Goal: Information Seeking & Learning: Learn about a topic

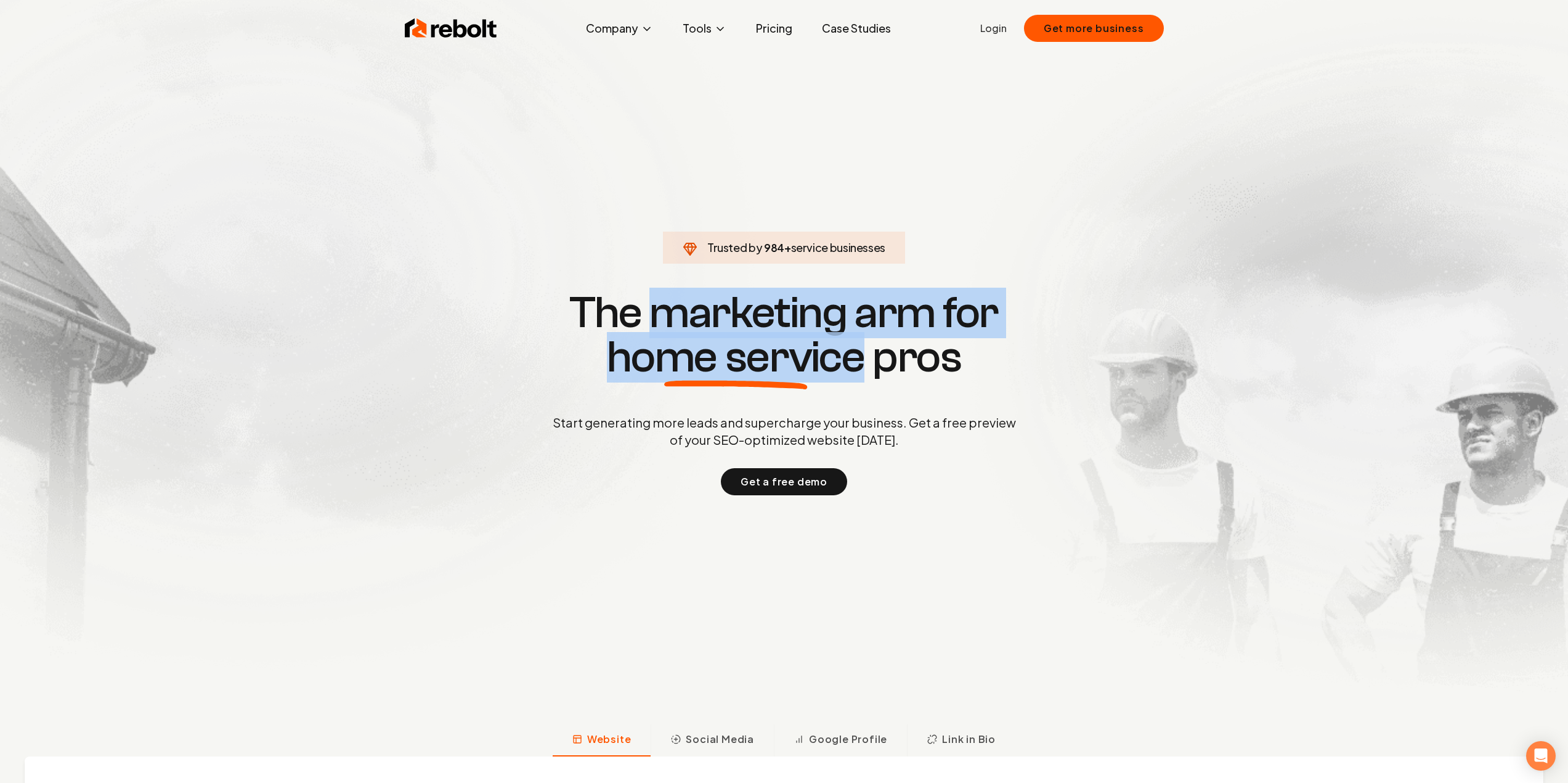
drag, startPoint x: 781, startPoint y: 352, endPoint x: 863, endPoint y: 364, distance: 82.9
click at [863, 365] on h1 "The marketing arm for home service pros" at bounding box center [784, 335] width 591 height 89
click at [863, 364] on span "home service" at bounding box center [735, 357] width 258 height 44
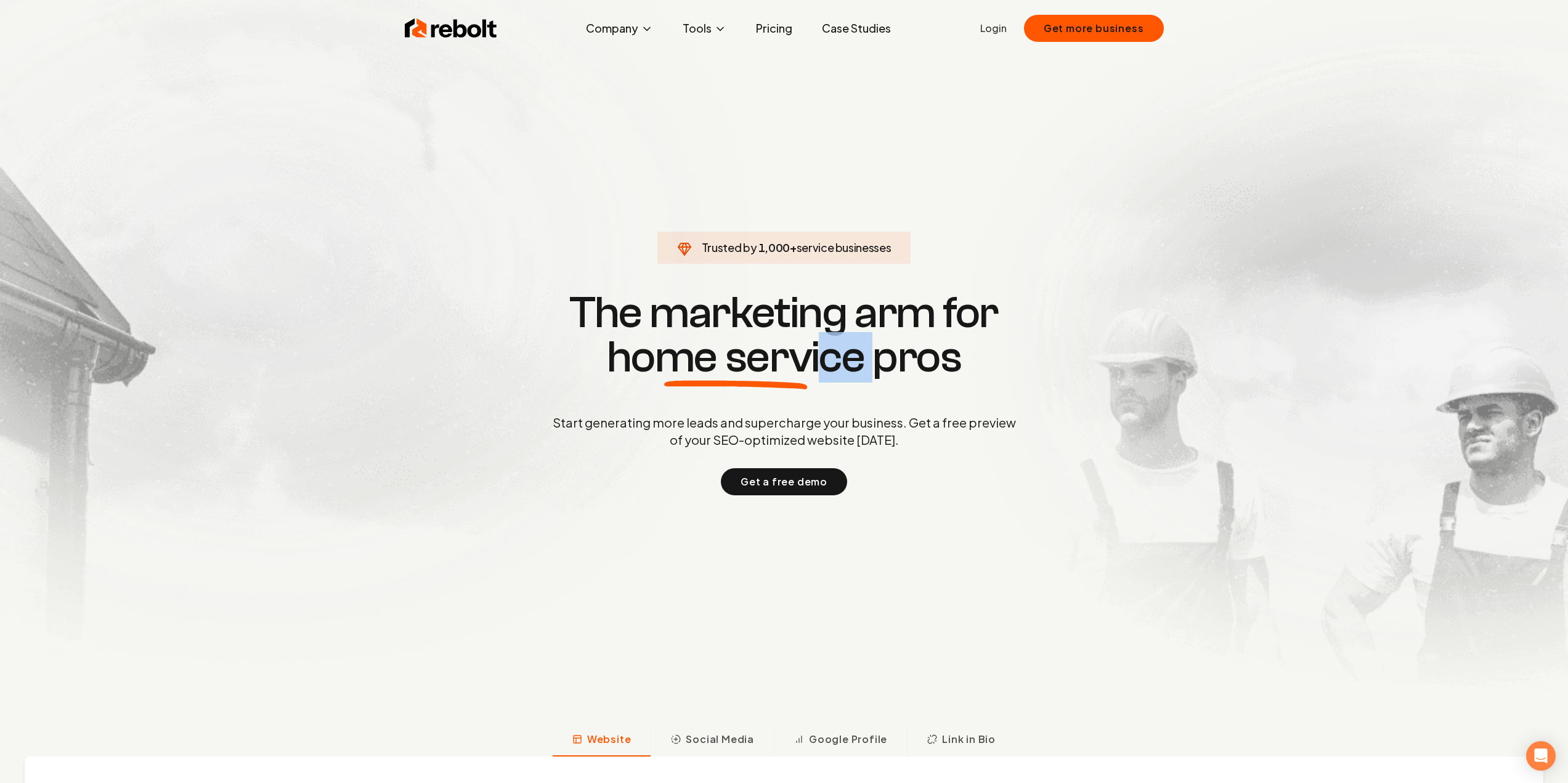
drag, startPoint x: 841, startPoint y: 337, endPoint x: 884, endPoint y: 341, distance: 43.2
click at [884, 341] on h1 "The marketing arm for home service pros" at bounding box center [784, 335] width 591 height 89
click at [878, 358] on h1 "The marketing arm for home service pros" at bounding box center [784, 335] width 591 height 89
drag, startPoint x: 610, startPoint y: 420, endPoint x: 750, endPoint y: 419, distance: 140.0
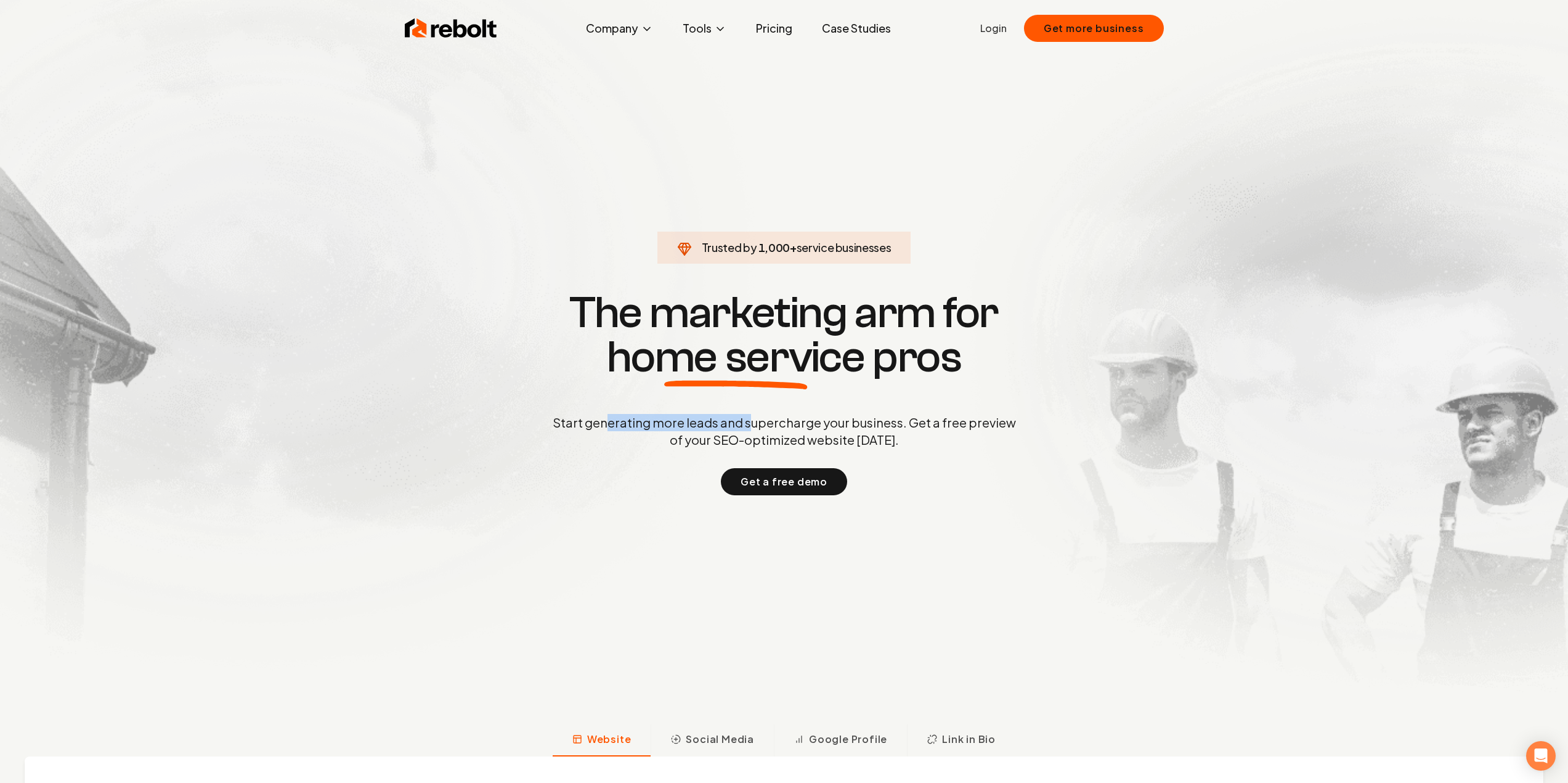
click at [750, 419] on p "Start generating more leads and supercharge your business. Get a free preview o…" at bounding box center [784, 431] width 468 height 34
drag, startPoint x: 674, startPoint y: 428, endPoint x: 808, endPoint y: 426, distance: 134.0
click at [807, 426] on p "Start generating more leads and supercharge your business. Get a free preview o…" at bounding box center [784, 431] width 468 height 34
click at [809, 426] on p "Start generating more leads and supercharge your business. Get a free preview o…" at bounding box center [784, 431] width 468 height 34
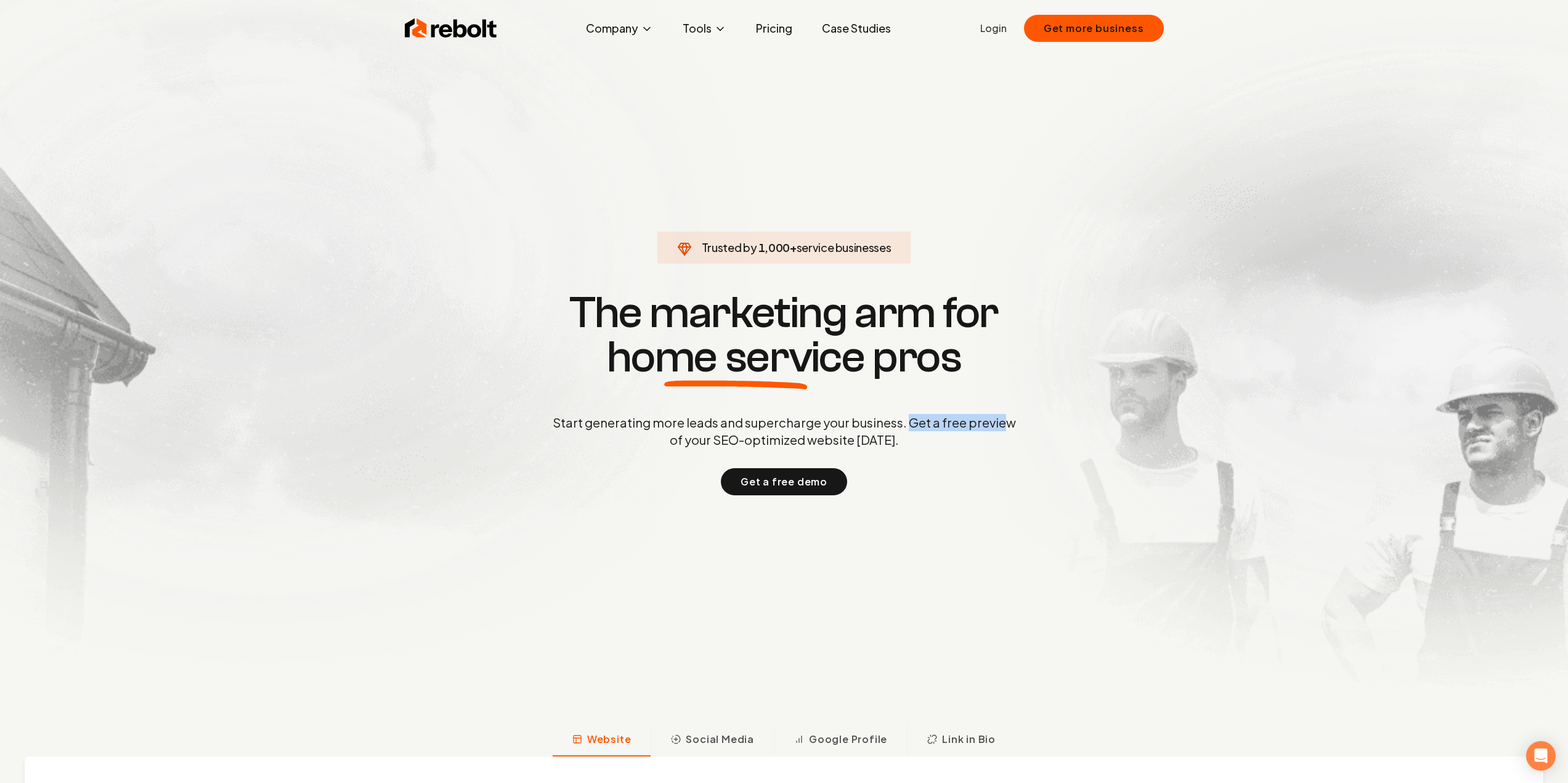
drag, startPoint x: 910, startPoint y: 425, endPoint x: 999, endPoint y: 425, distance: 89.0
click at [999, 425] on p "Start generating more leads and supercharge your business. Get a free preview o…" at bounding box center [784, 431] width 468 height 34
drag, startPoint x: 801, startPoint y: 448, endPoint x: 882, endPoint y: 445, distance: 81.1
click at [882, 445] on p "Start generating more leads and supercharge your business. Get a free preview o…" at bounding box center [784, 431] width 468 height 34
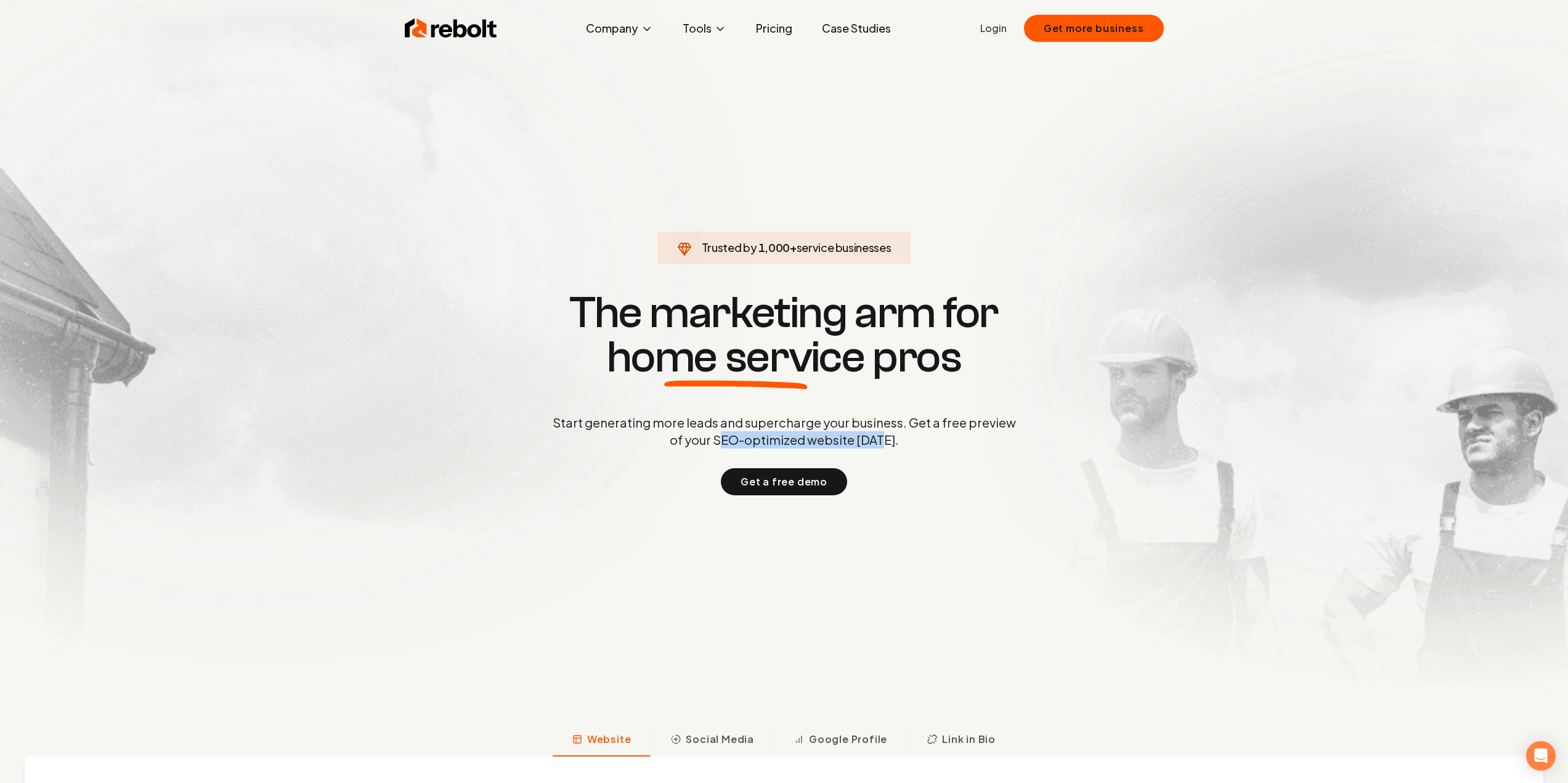
click at [884, 447] on p "Start generating more leads and supercharge your business. Get a free preview o…" at bounding box center [784, 431] width 468 height 34
click at [711, 32] on button "Tools" at bounding box center [704, 28] width 63 height 24
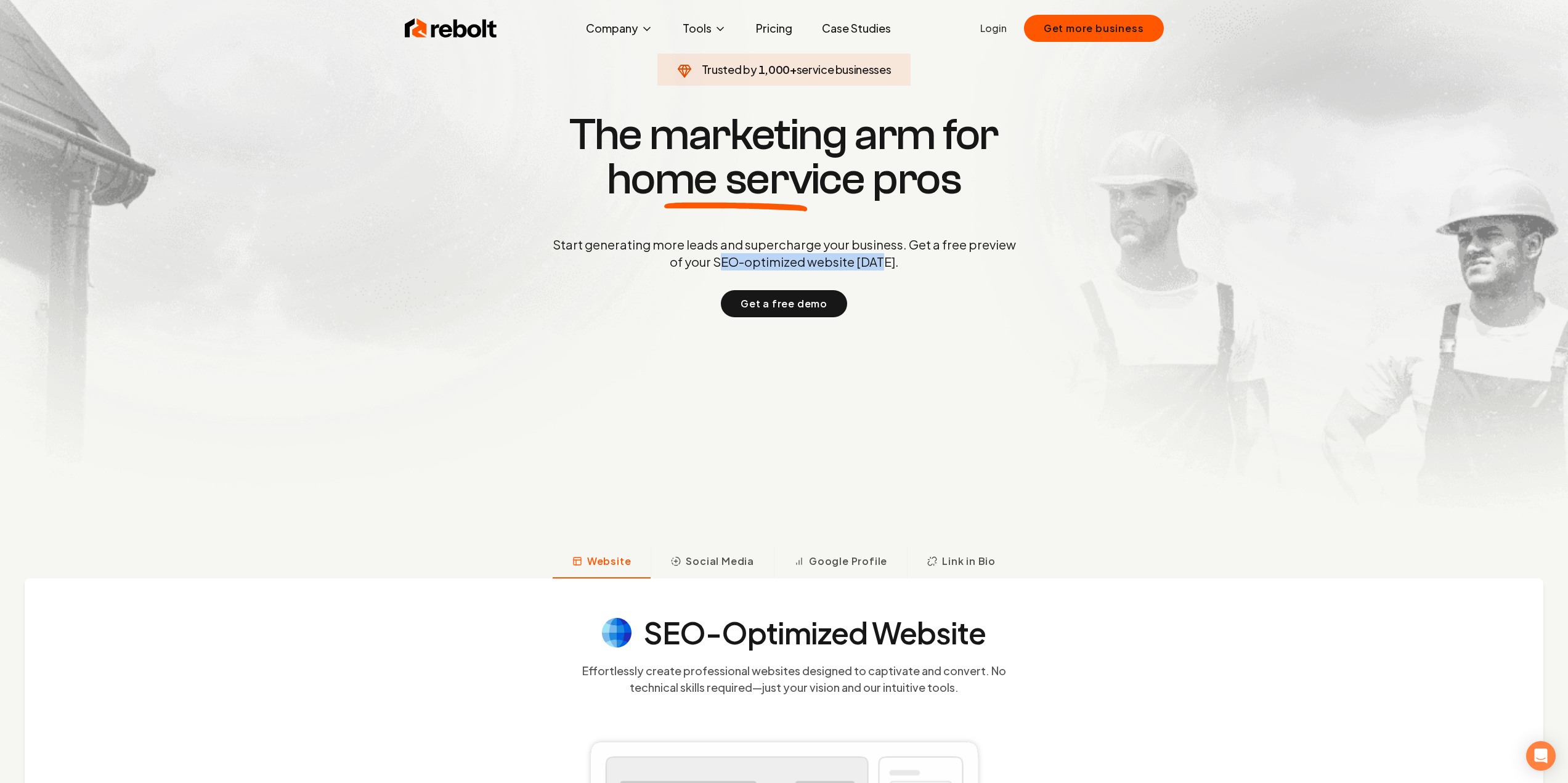
scroll to position [555, 0]
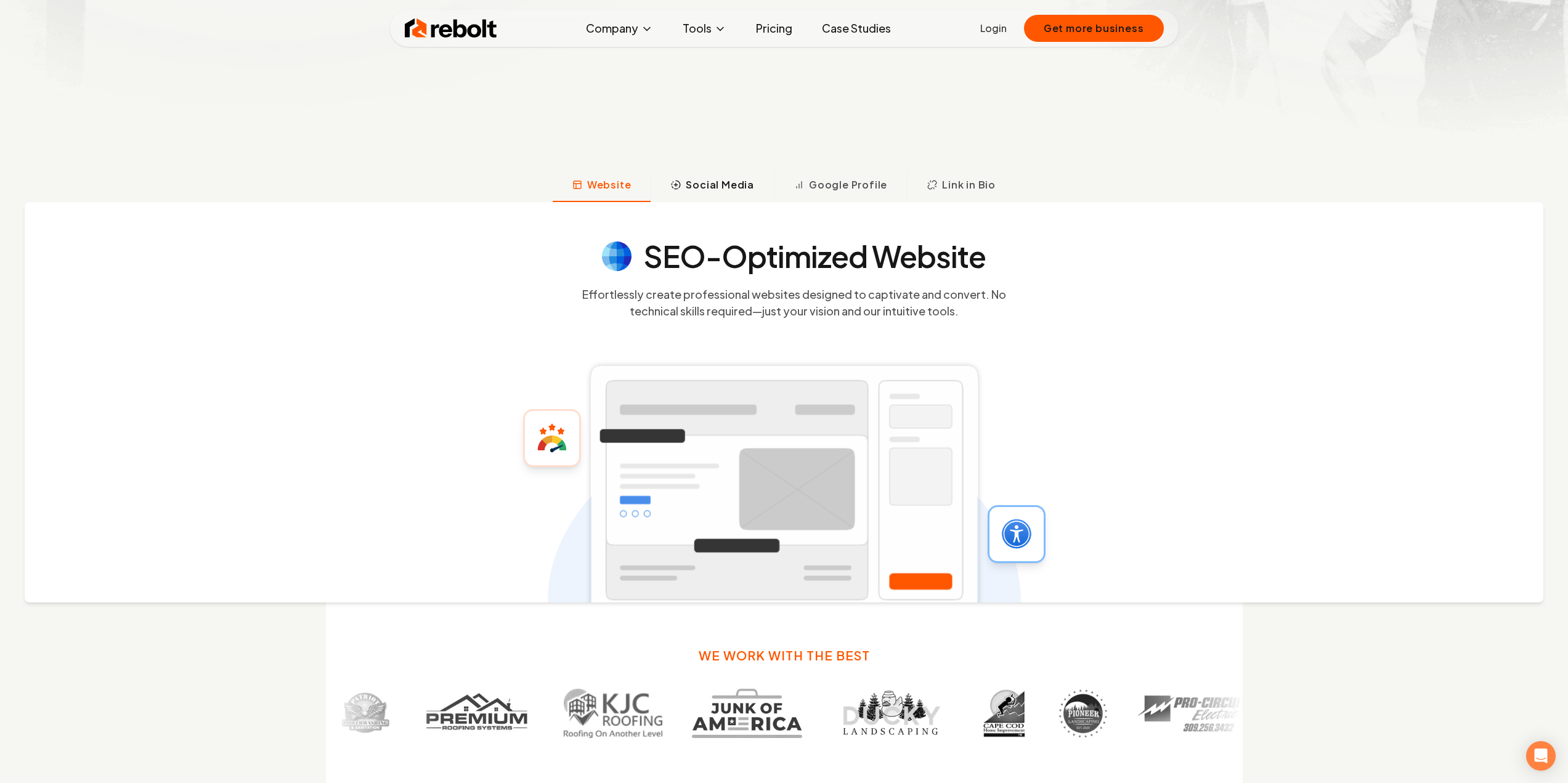
click at [706, 196] on button "Social Media" at bounding box center [712, 186] width 123 height 32
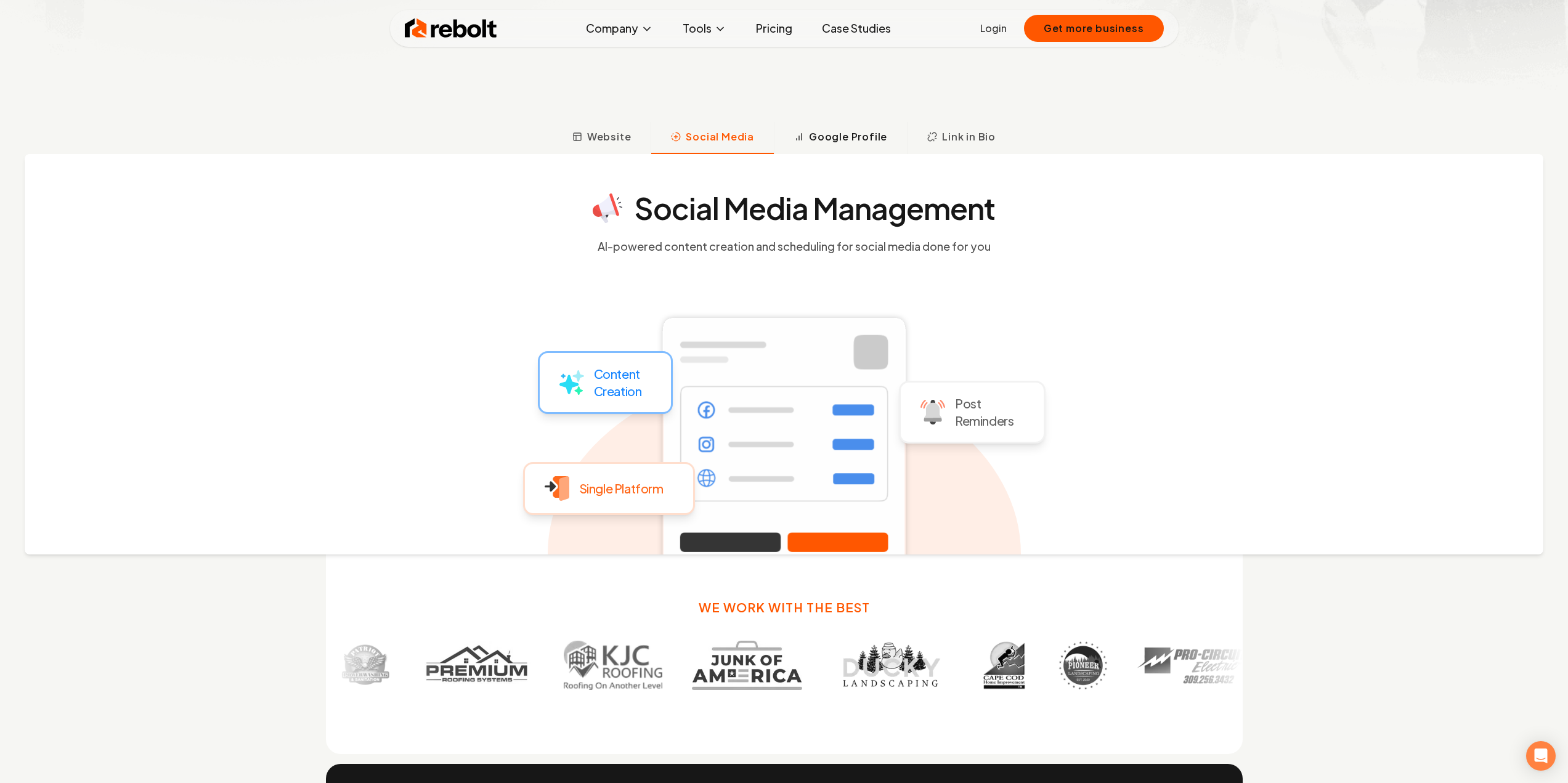
click at [816, 135] on span "Google Profile" at bounding box center [848, 136] width 78 height 14
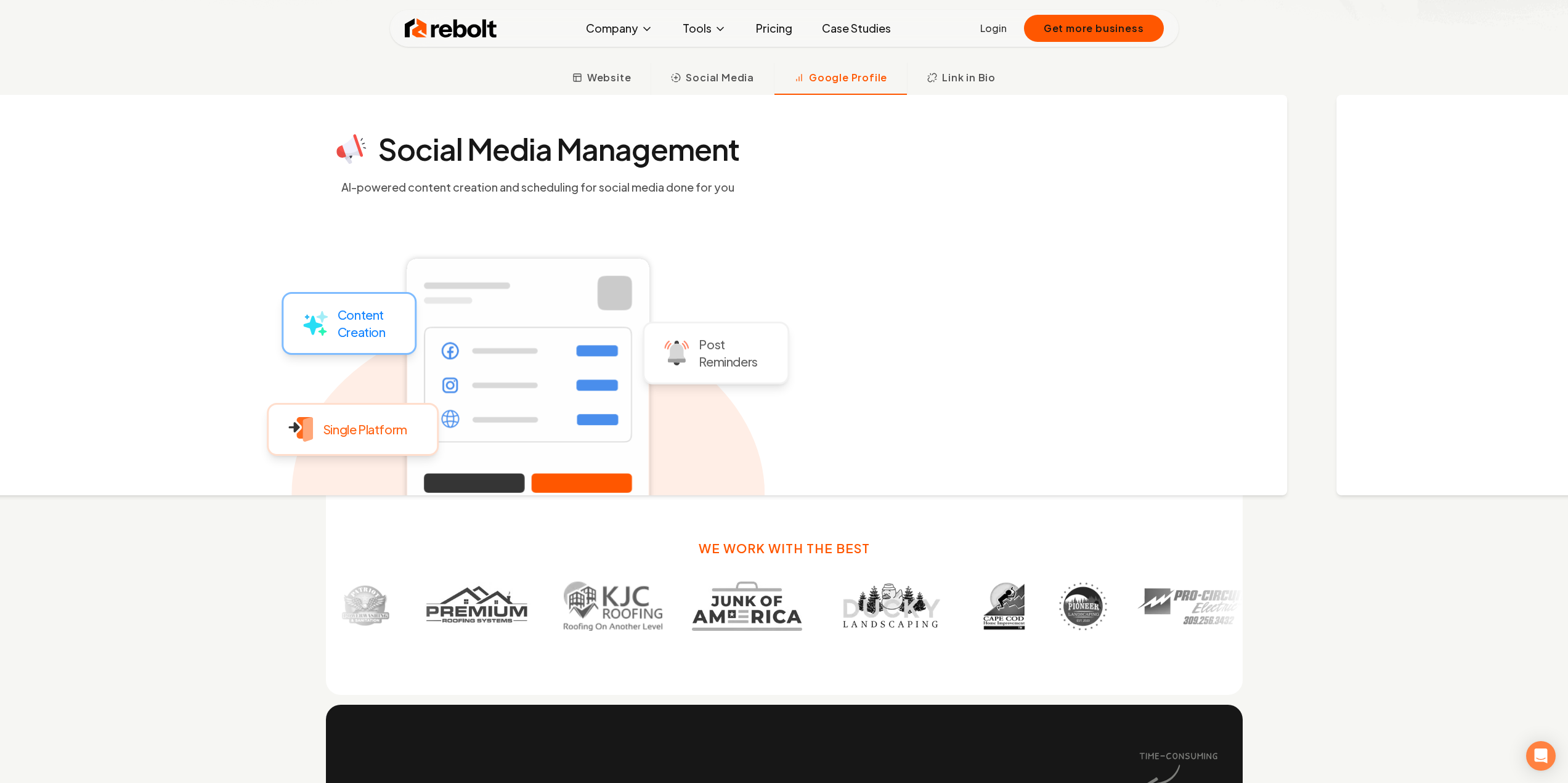
scroll to position [664, 0]
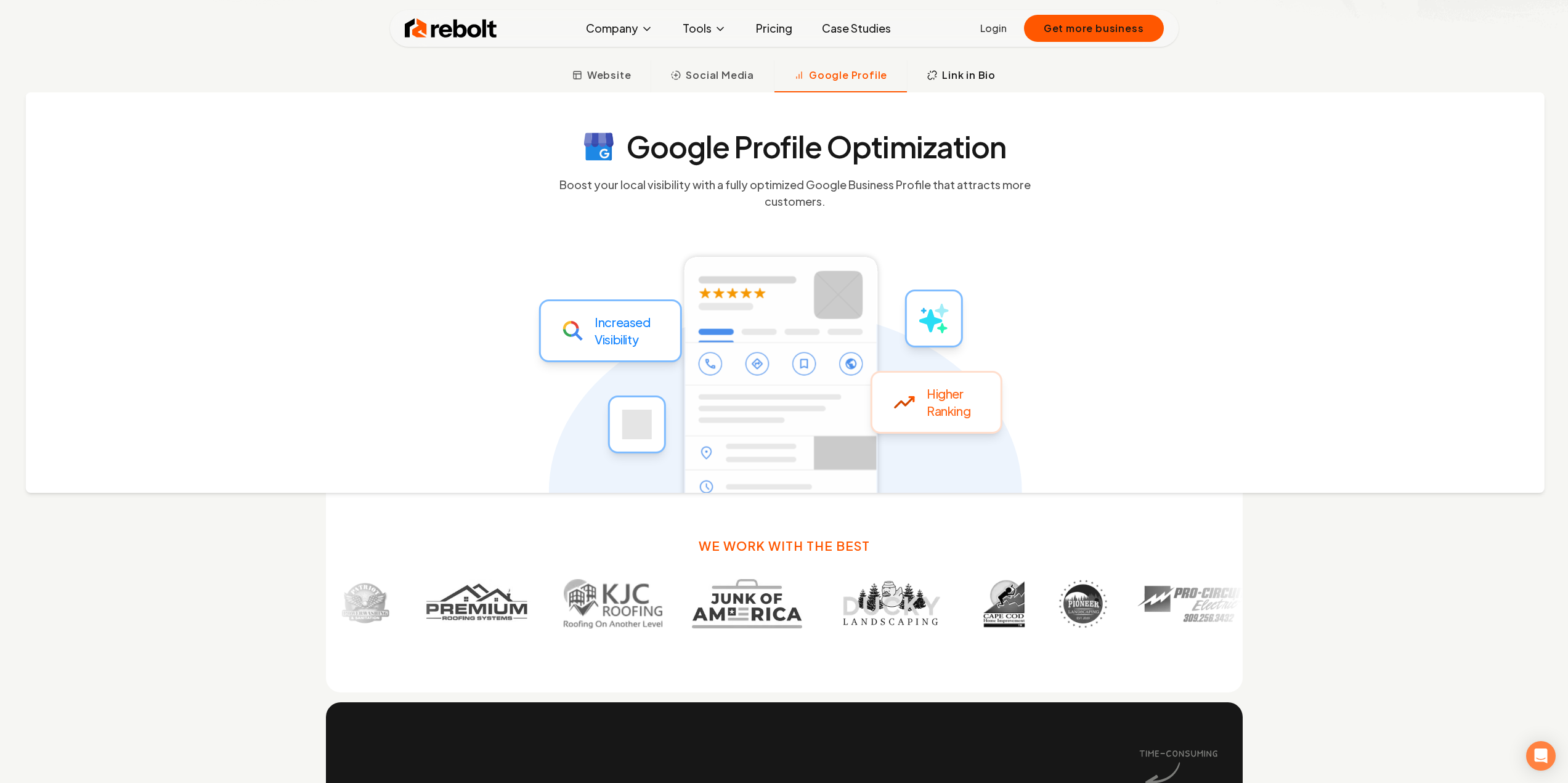
click at [929, 87] on button "Link in Bio" at bounding box center [961, 76] width 108 height 32
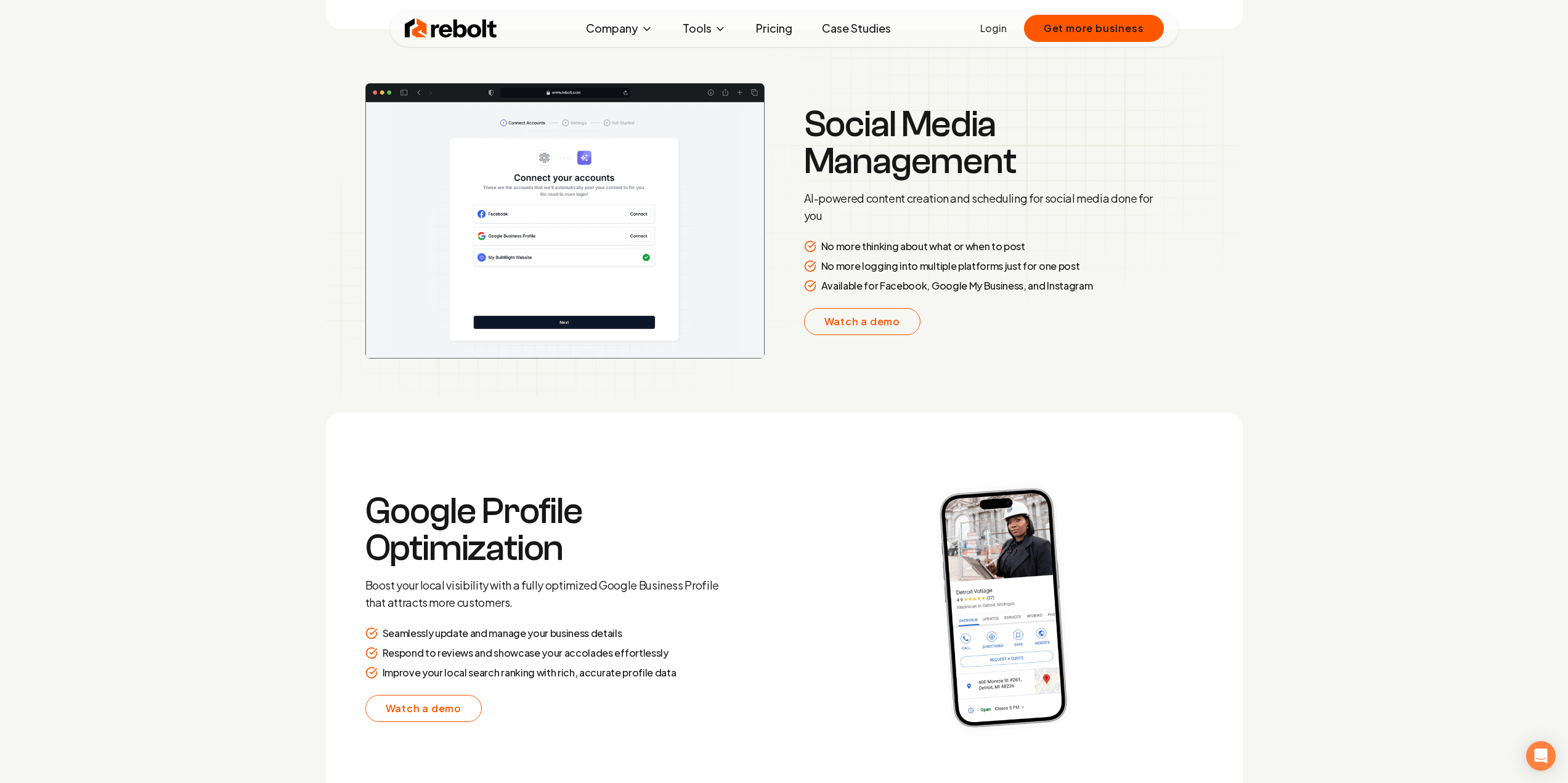
scroll to position [2265, 0]
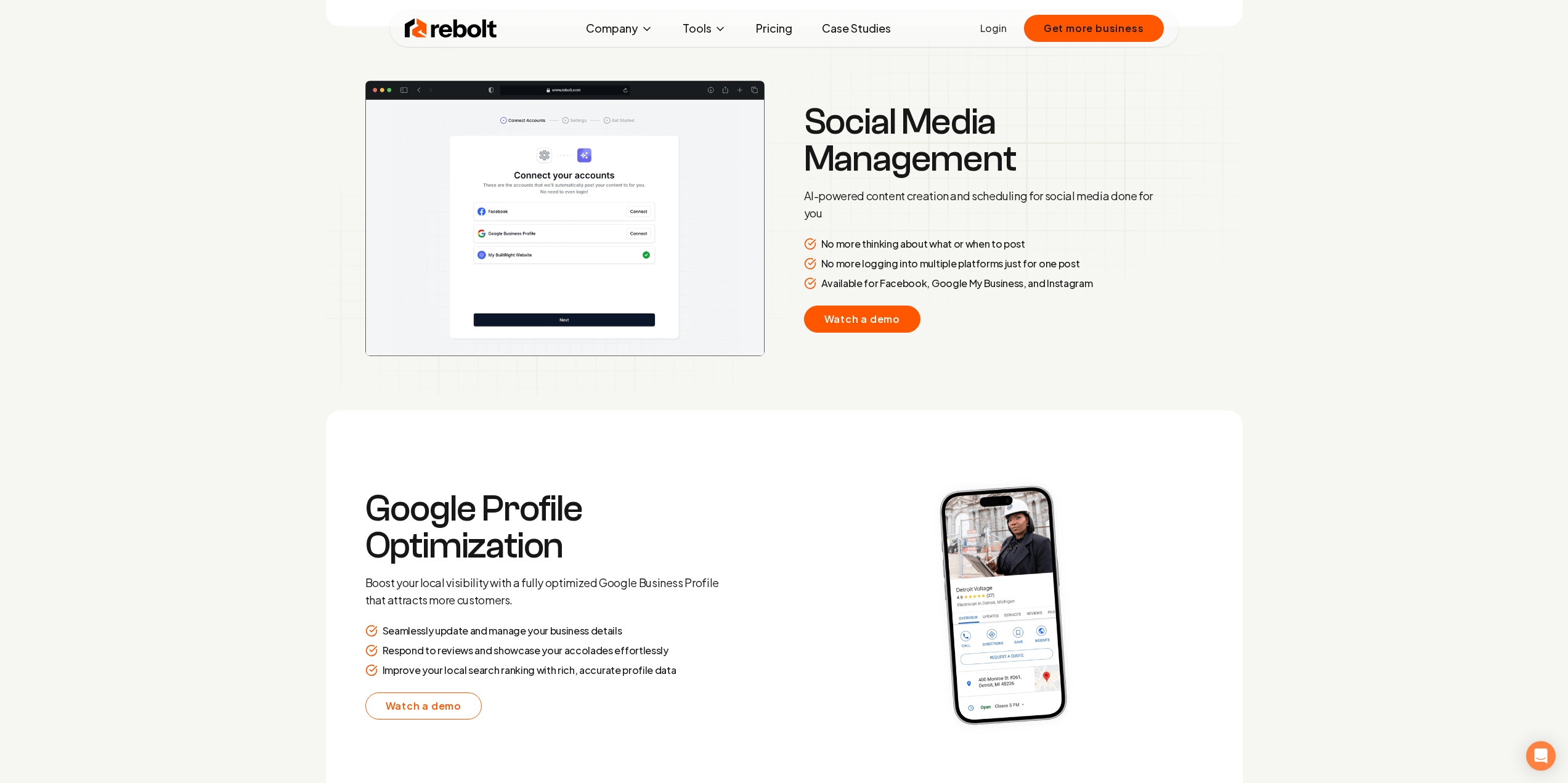
click at [849, 317] on link "Watch a demo" at bounding box center [862, 320] width 117 height 27
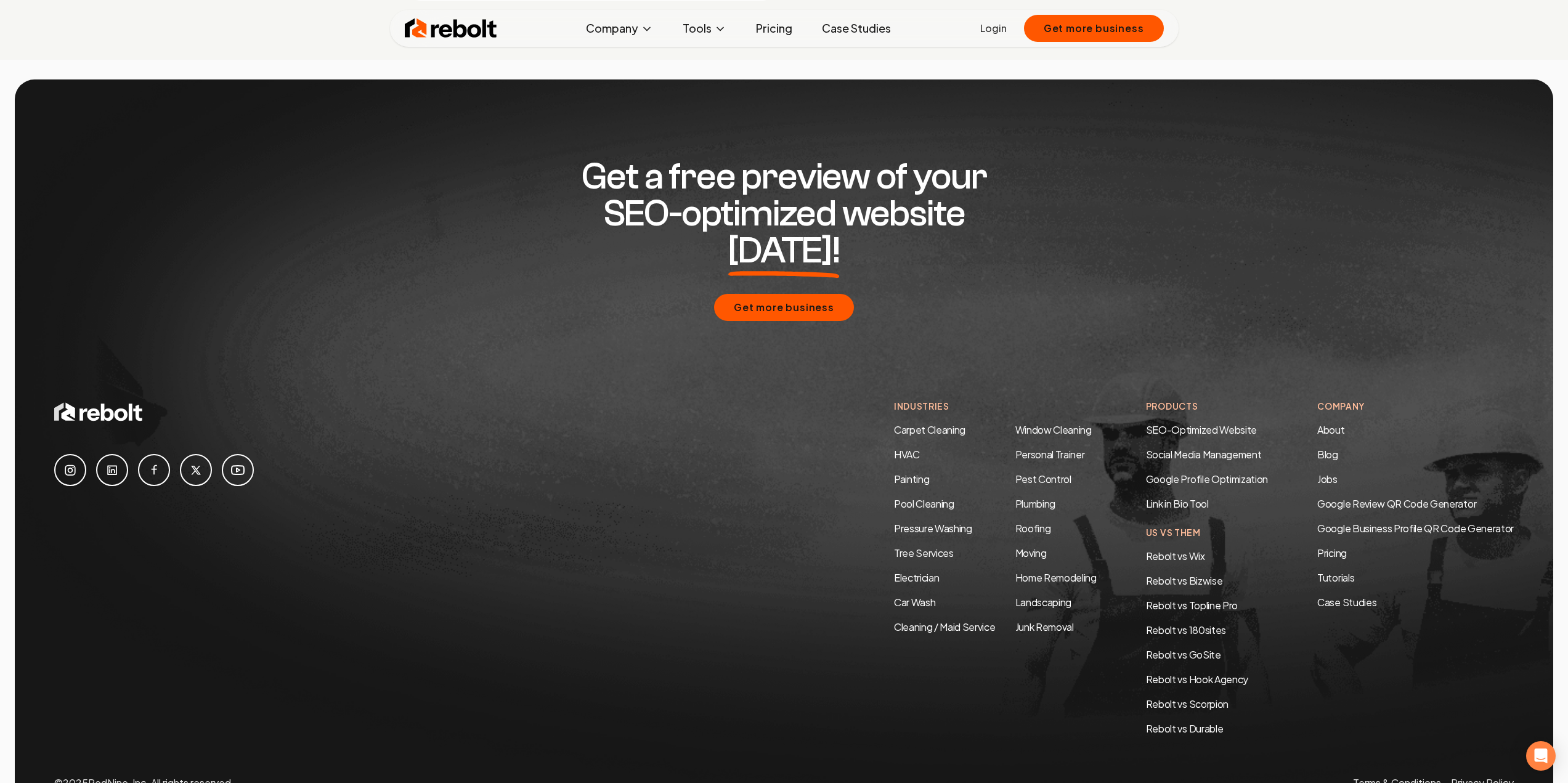
scroll to position [5942, 0]
